Goal: Use online tool/utility: Utilize a website feature to perform a specific function

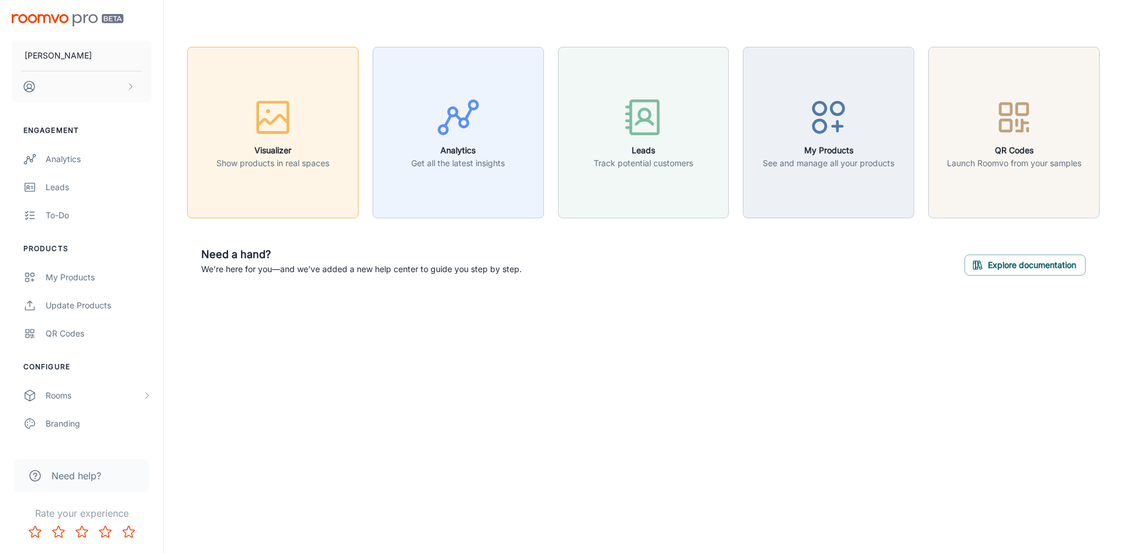
click at [253, 125] on icon "button" at bounding box center [273, 117] width 44 height 44
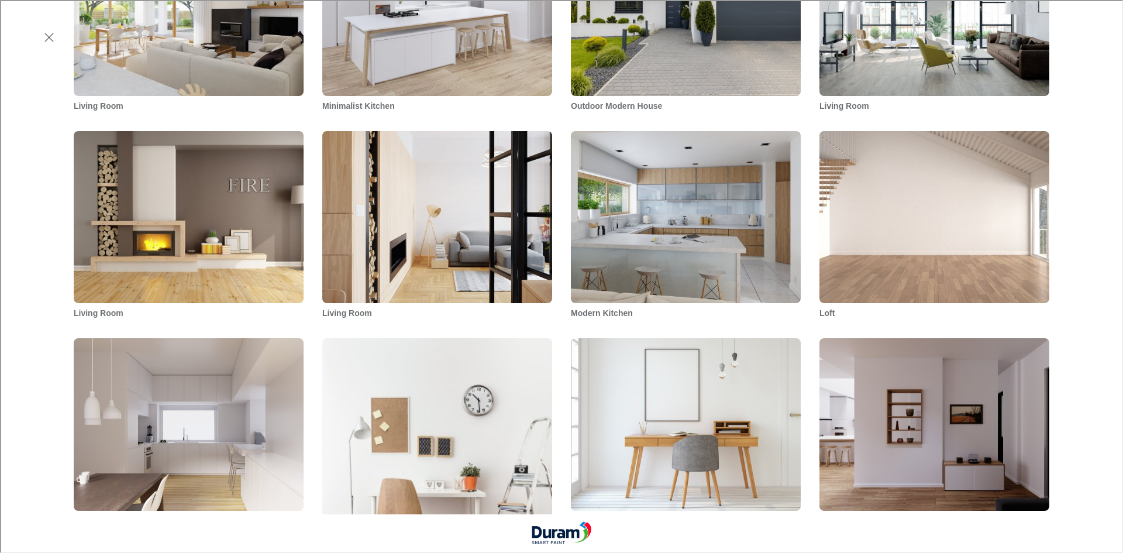
scroll to position [878, 0]
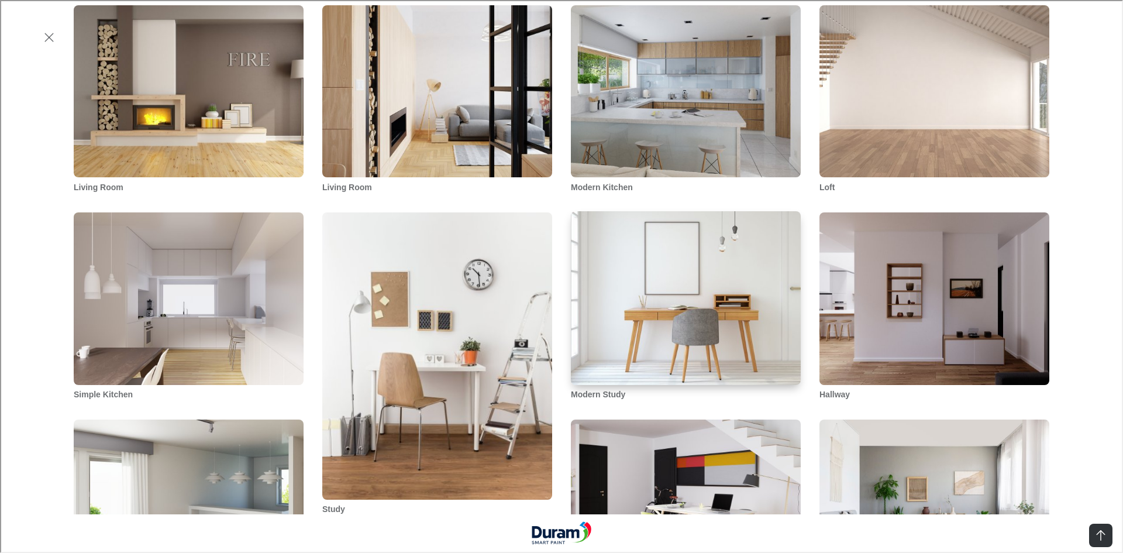
click at [706, 277] on img "Modern Study" at bounding box center [686, 298] width 232 height 176
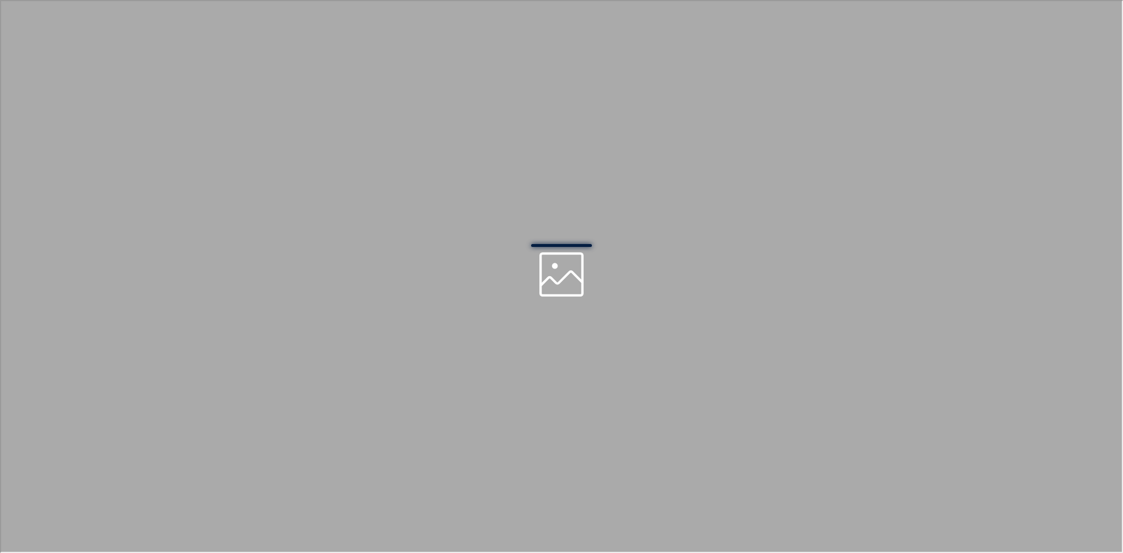
scroll to position [0, 0]
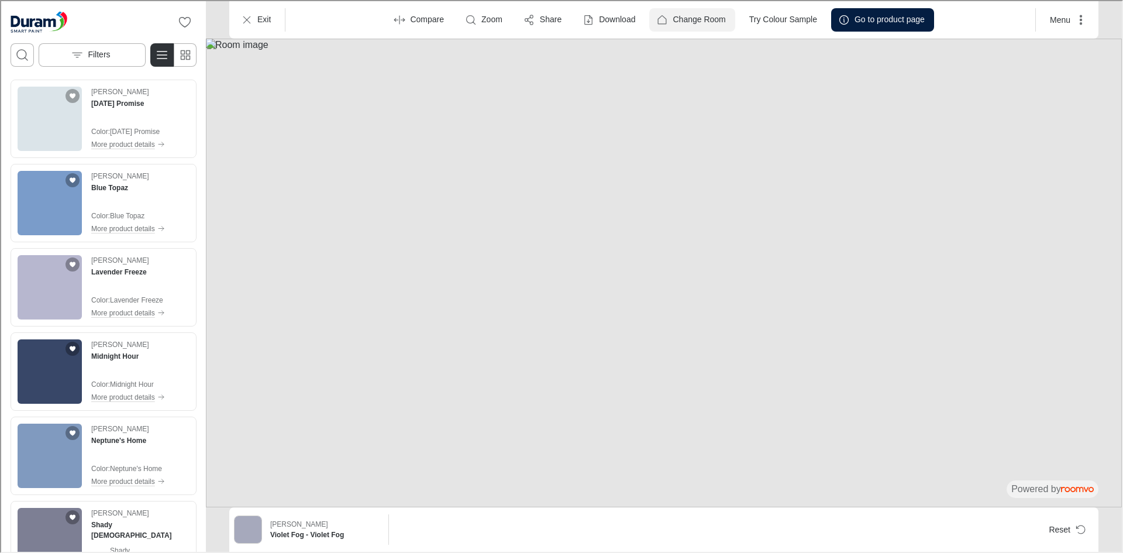
click at [672, 18] on p "Change Room" at bounding box center [698, 19] width 53 height 12
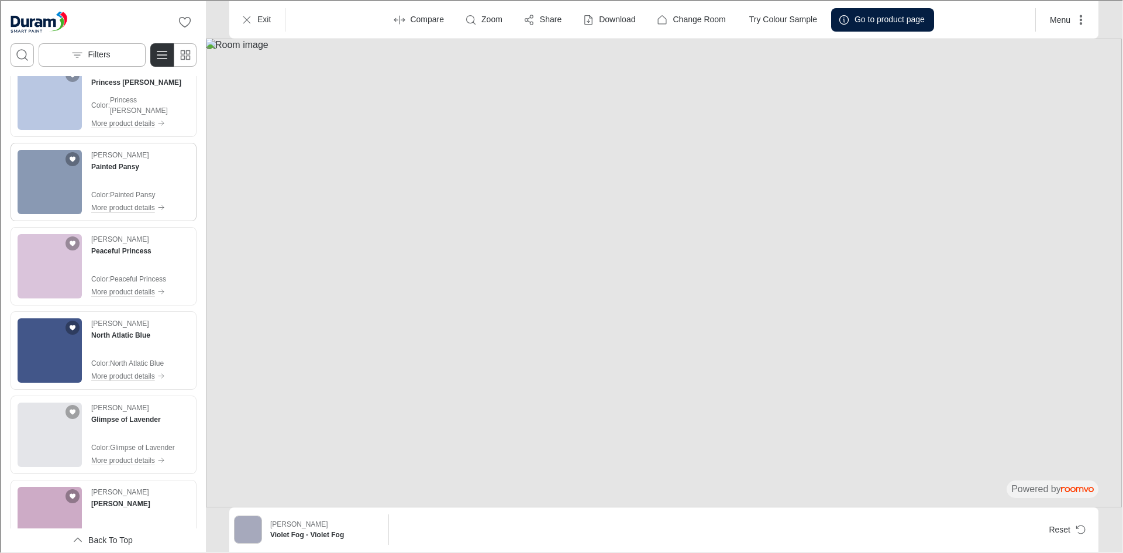
scroll to position [2386, 0]
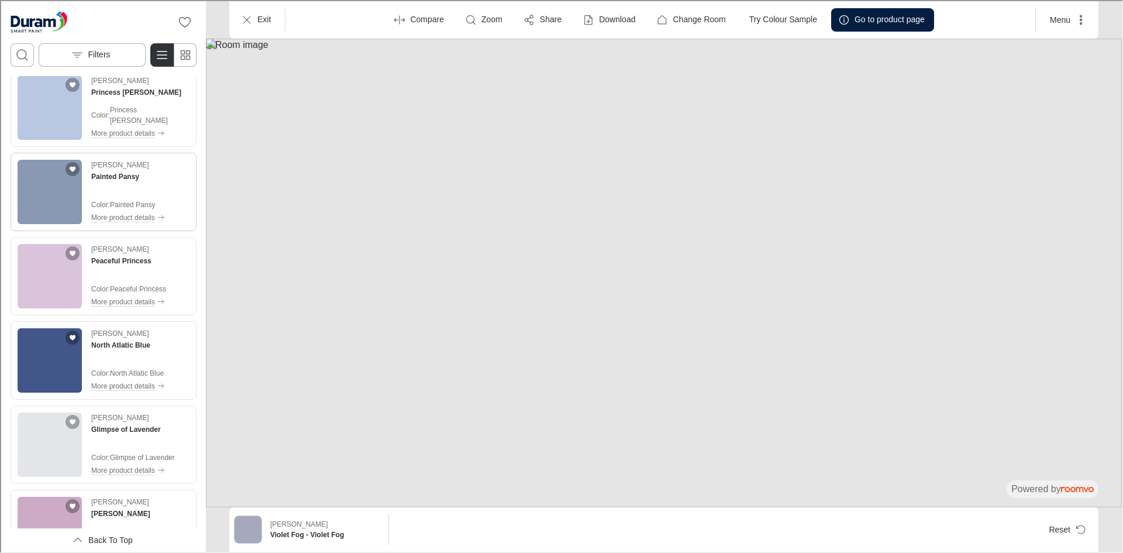
click at [52, 264] on img "See Peaceful Princess in the room" at bounding box center [48, 275] width 64 height 64
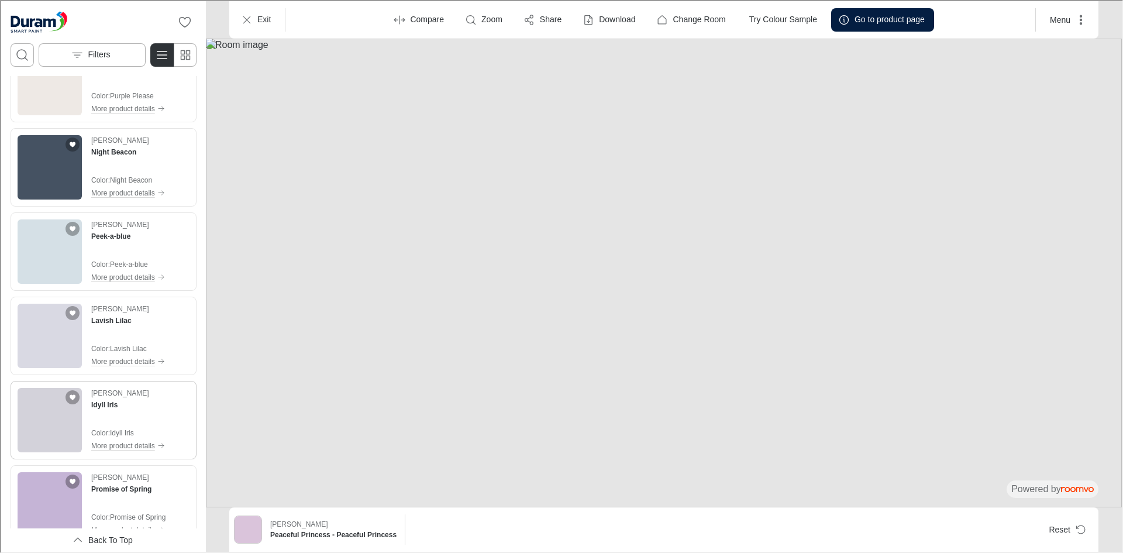
scroll to position [3615, 0]
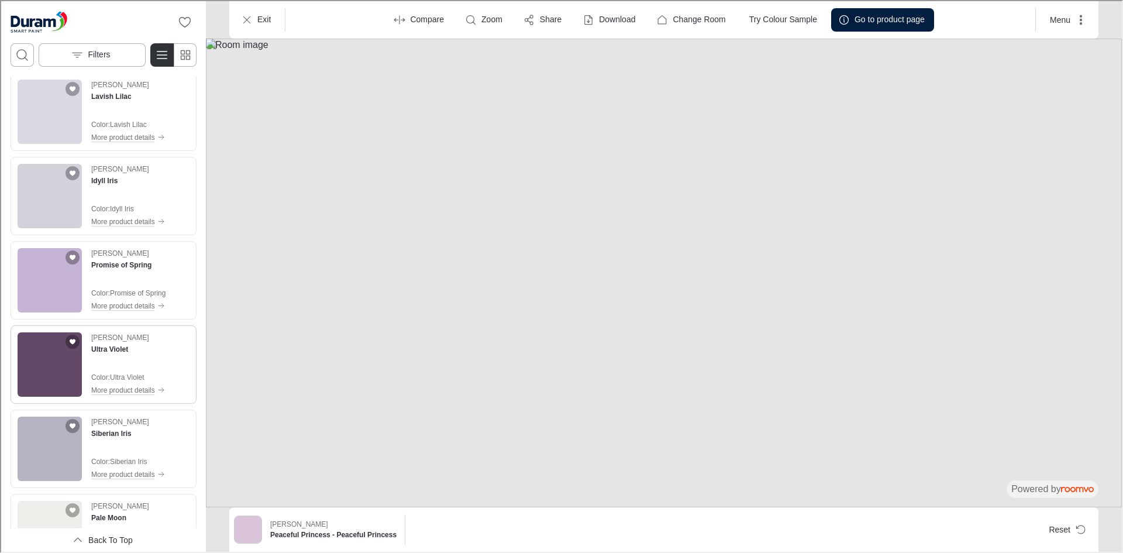
click at [49, 353] on img "See Ultra Violet in the room" at bounding box center [48, 363] width 64 height 64
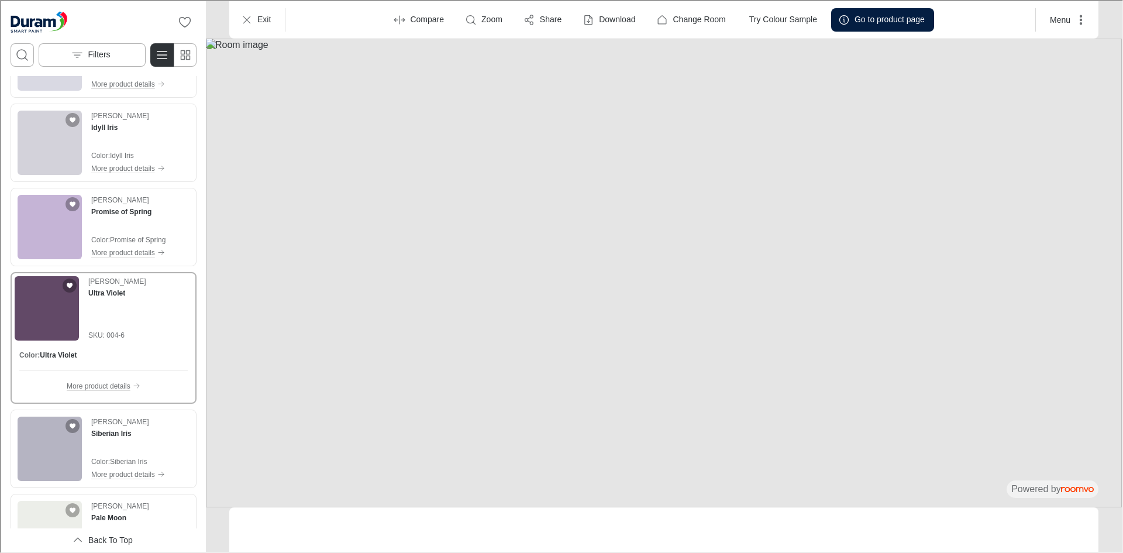
scroll to position [3562, 0]
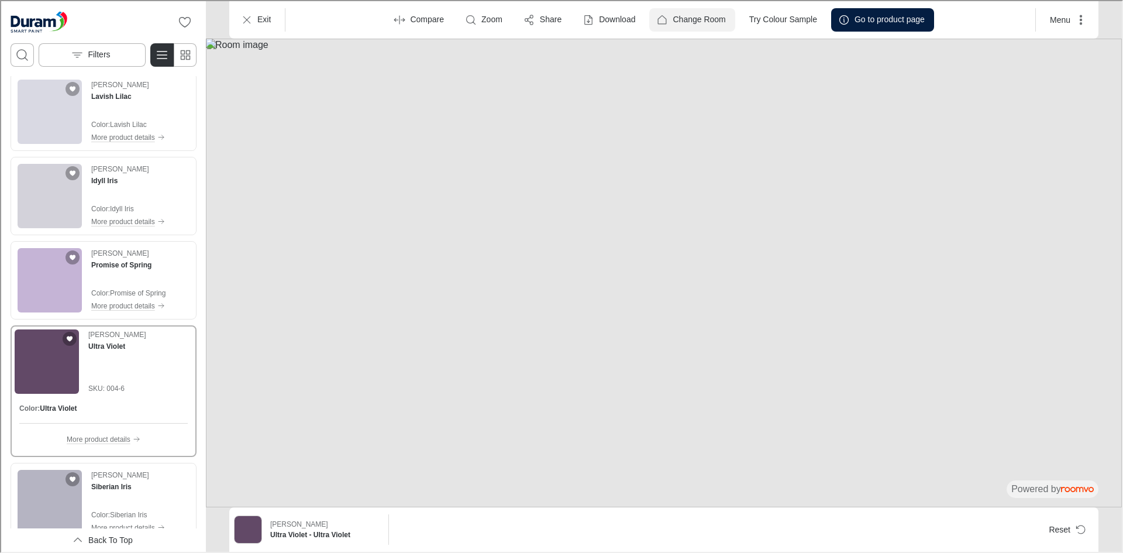
click at [677, 20] on p "Change Room" at bounding box center [698, 19] width 53 height 12
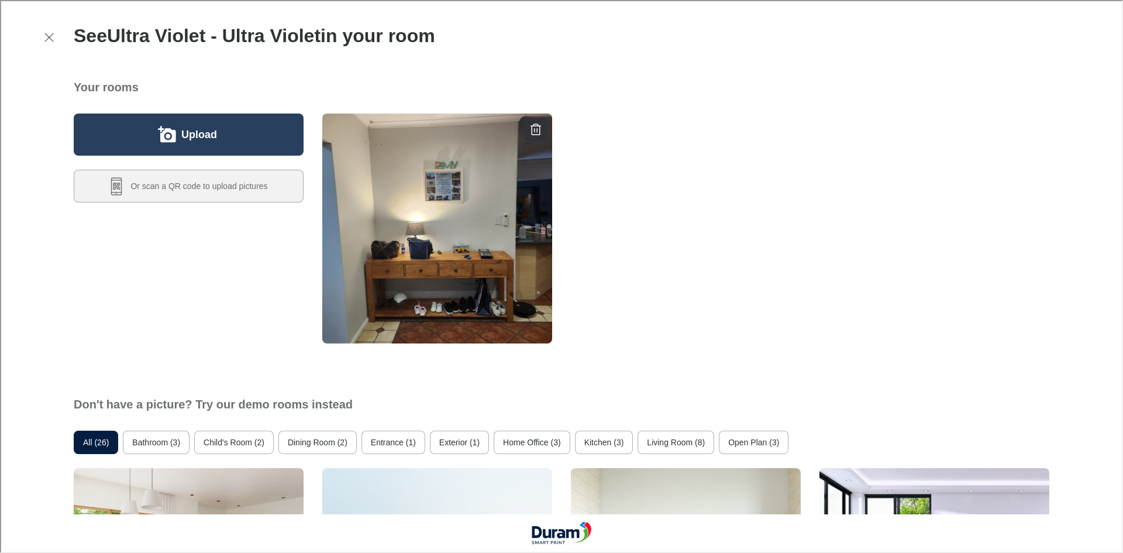
click at [192, 142] on label "Upload" at bounding box center [198, 133] width 36 height 19
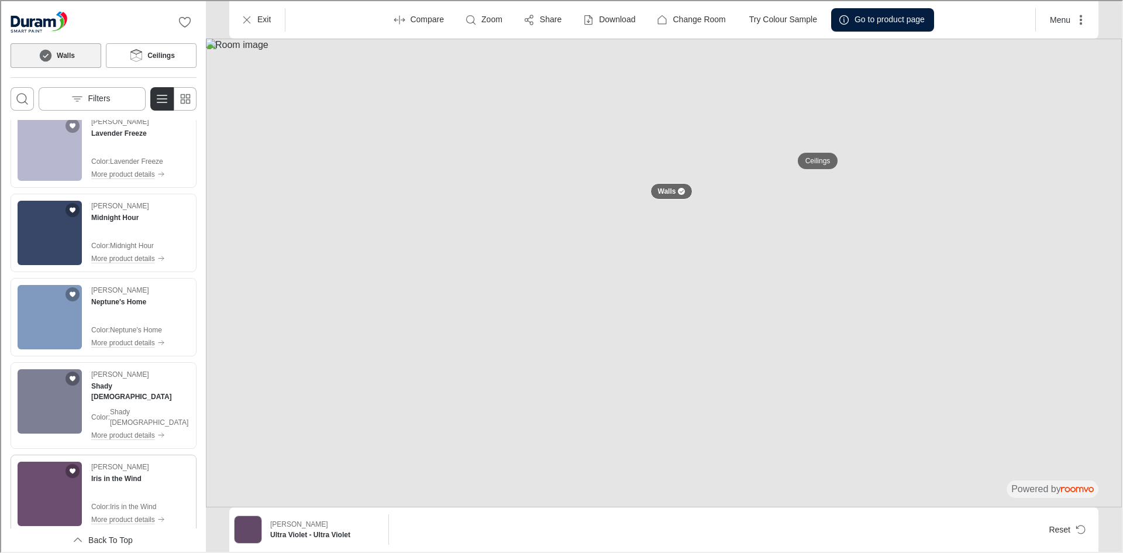
scroll to position [410, 0]
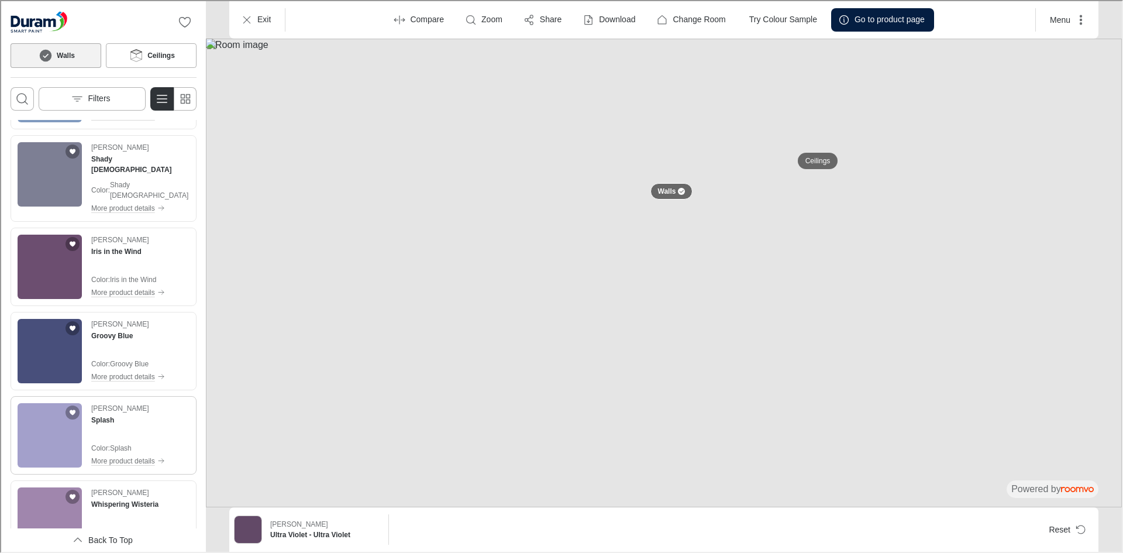
click at [39, 417] on img "See Splash in the room" at bounding box center [48, 434] width 64 height 64
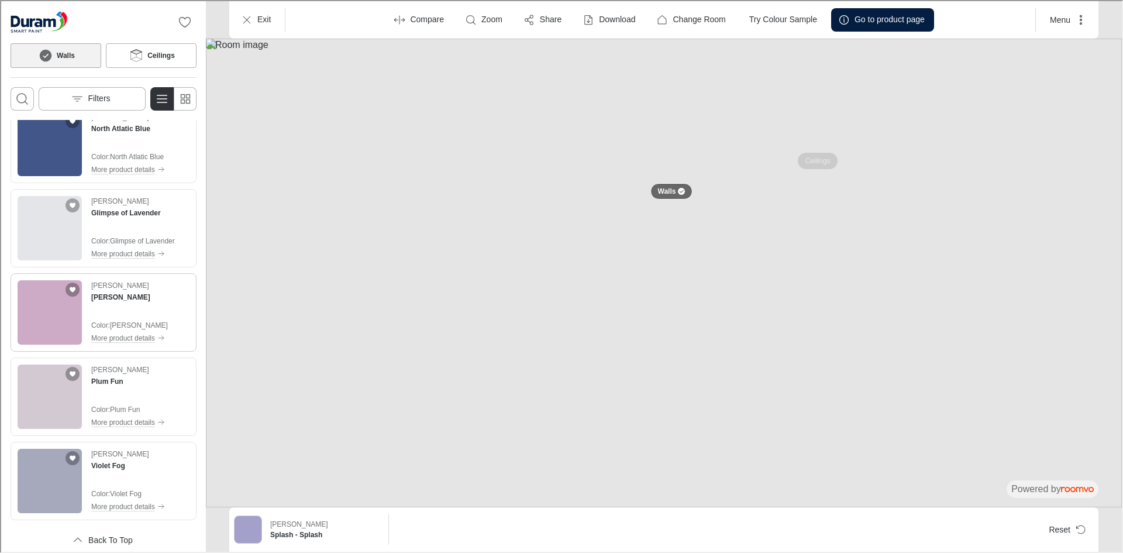
scroll to position [2711, 0]
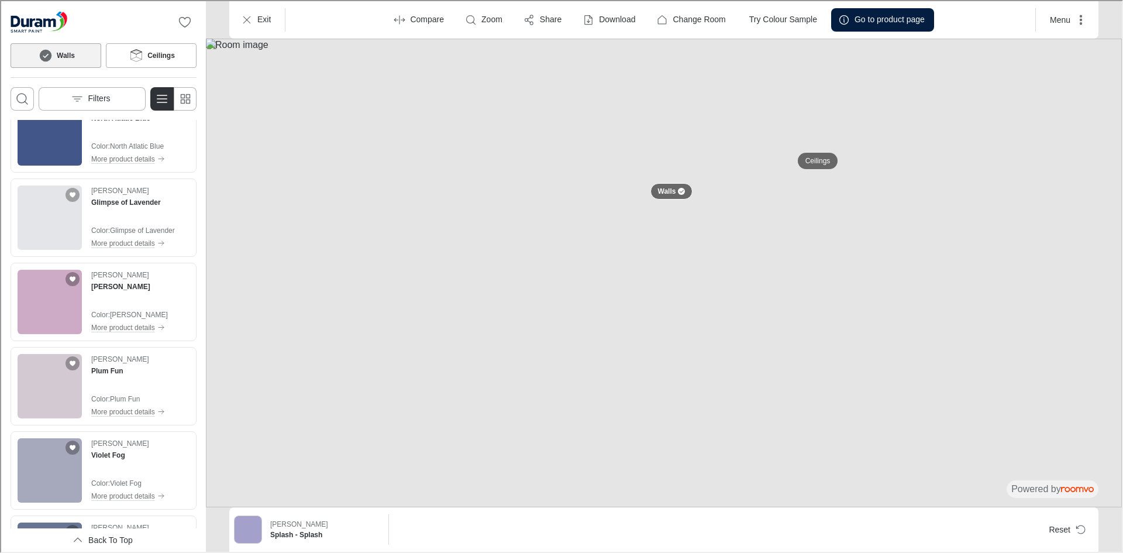
click at [35, 20] on img "Go to Duram's website." at bounding box center [37, 20] width 57 height 23
